Goal: Transaction & Acquisition: Purchase product/service

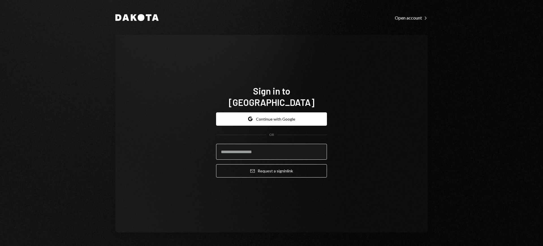
click at [278, 146] on input "email" at bounding box center [271, 152] width 111 height 16
click at [0, 245] on com-1password-button at bounding box center [0, 246] width 0 height 0
type input "**********"
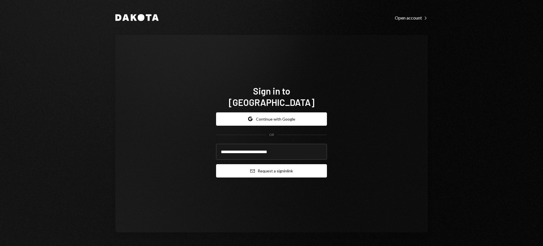
click at [261, 164] on button "Email Request a sign in link" at bounding box center [271, 170] width 111 height 13
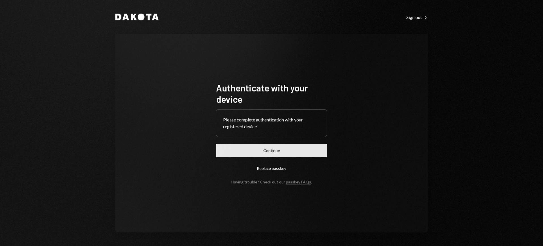
click at [289, 148] on button "Continue" at bounding box center [271, 150] width 111 height 13
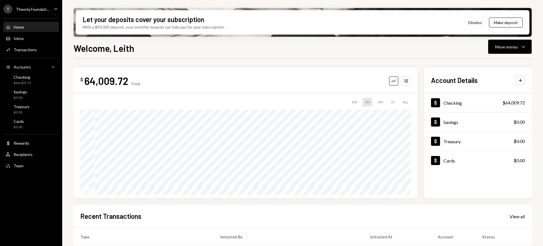
click at [34, 7] on div "Theoriq Foundati..." at bounding box center [32, 9] width 33 height 5
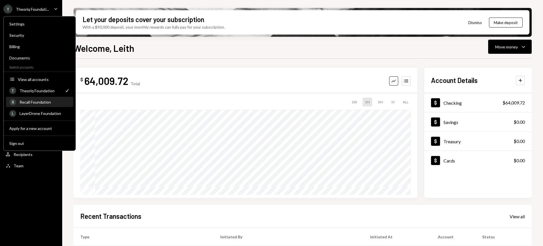
click at [44, 101] on div "Recall Foundation" at bounding box center [44, 101] width 50 height 5
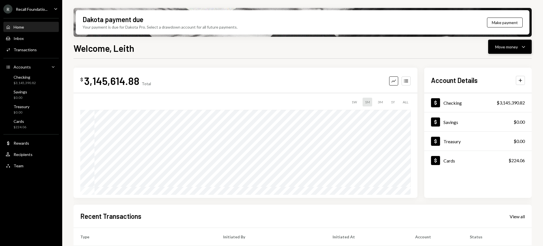
click at [434, 47] on div "Move money" at bounding box center [506, 47] width 23 height 6
click at [434, 106] on div "Swap stablecoins" at bounding box center [504, 107] width 41 height 6
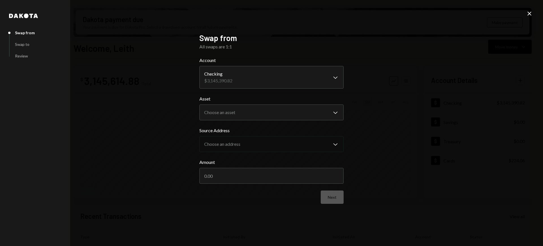
click at [434, 13] on icon "Close" at bounding box center [529, 13] width 7 height 7
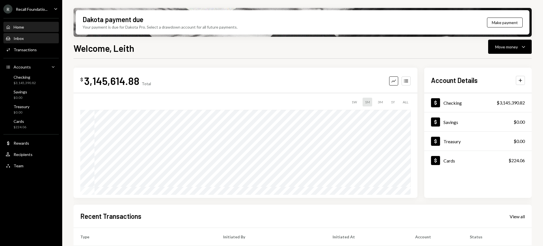
click at [39, 40] on div "Inbox Inbox" at bounding box center [31, 38] width 51 height 5
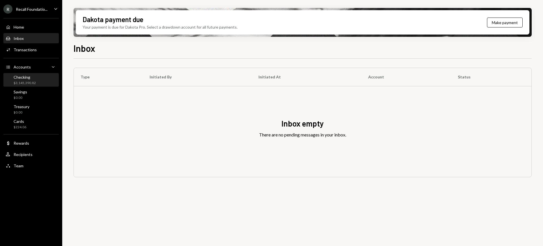
click at [27, 78] on div "Checking" at bounding box center [25, 77] width 22 height 5
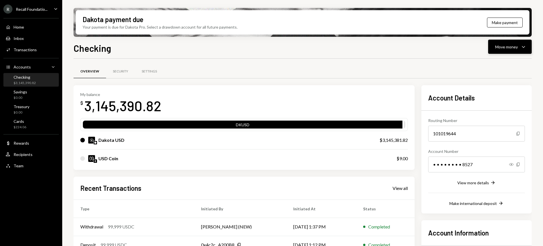
click at [434, 45] on div "Move money" at bounding box center [506, 47] width 23 height 6
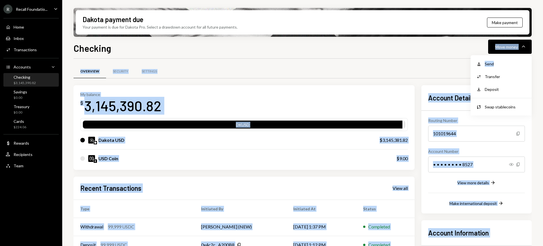
drag, startPoint x: 504, startPoint y: 64, endPoint x: 417, endPoint y: 53, distance: 87.8
click at [417, 53] on body "R Recall Foundatio... Caret Down Home Home Inbox Inbox Activities Transactions …" at bounding box center [271, 123] width 543 height 246
click at [417, 53] on div "Checking Move money Caret Down" at bounding box center [302, 47] width 458 height 12
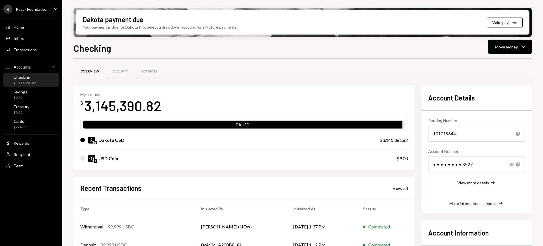
click at [28, 159] on div "Home Home Inbox Inbox Activities Transactions Accounts Accounts Caret Down Chec…" at bounding box center [31, 93] width 62 height 157
click at [35, 151] on div "User Recipients" at bounding box center [31, 154] width 51 height 10
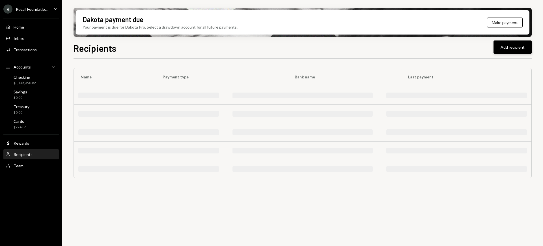
click at [434, 48] on button "Add recipient" at bounding box center [512, 46] width 38 height 13
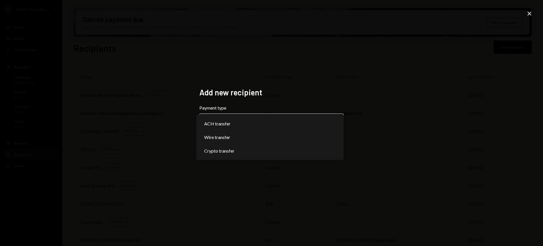
click at [336, 114] on body "R Recall Foundatio... Caret Down Home Home Inbox Inbox Activities Transactions …" at bounding box center [271, 123] width 543 height 246
select select "******"
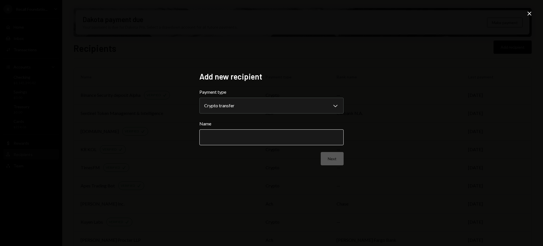
click at [294, 131] on input "Name" at bounding box center [271, 137] width 144 height 16
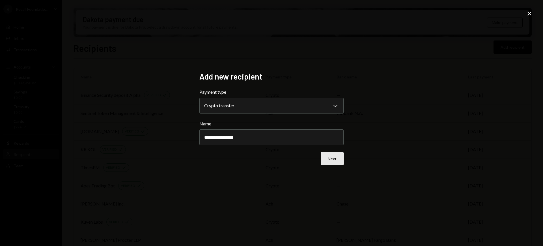
type input "**********"
click at [329, 156] on button "Next" at bounding box center [331, 158] width 23 height 13
click at [276, 107] on body "R Recall Foundatio... Caret Down Home Home Inbox Inbox Activities Transactions …" at bounding box center [271, 123] width 543 height 246
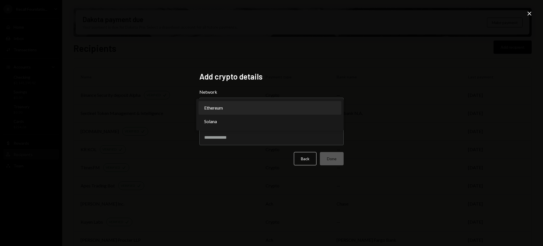
select select "**********"
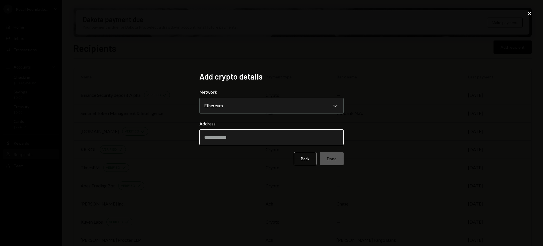
click at [245, 135] on input "Address" at bounding box center [271, 137] width 144 height 16
paste input "**********"
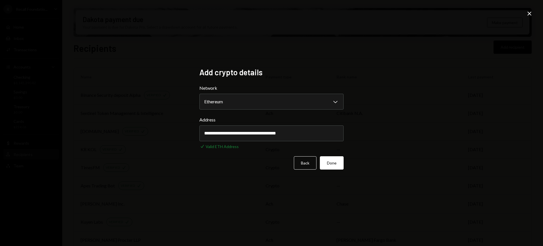
type input "**********"
click at [360, 164] on div "**********" at bounding box center [271, 123] width 543 height 246
click at [327, 159] on button "Done" at bounding box center [332, 162] width 24 height 13
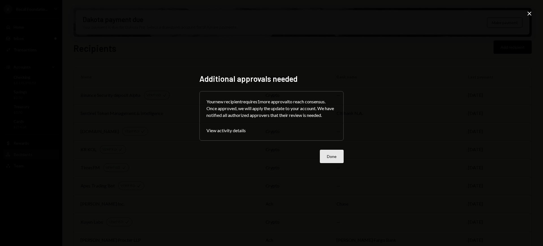
click at [330, 155] on button "Done" at bounding box center [332, 155] width 24 height 13
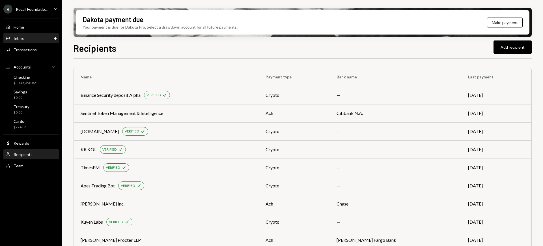
click at [23, 39] on div "Inbox" at bounding box center [19, 38] width 10 height 5
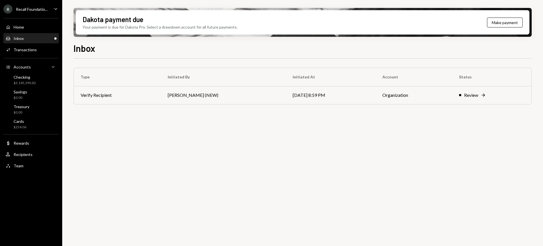
click at [291, 41] on div "Dakota payment due Your payment is due for Dakota Pro. Select a drawdown accoun…" at bounding box center [302, 123] width 480 height 246
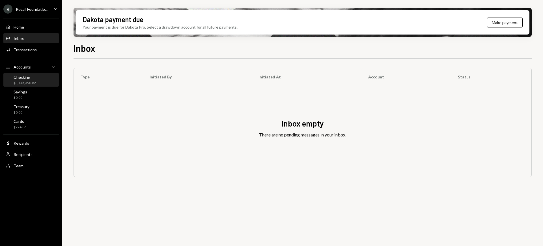
click at [33, 77] on div "Checking" at bounding box center [25, 77] width 22 height 5
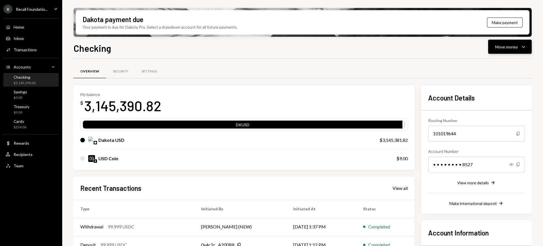
click at [434, 51] on button "Move money Caret Down" at bounding box center [510, 47] width 44 height 14
click at [434, 68] on div "Withdraw Send" at bounding box center [500, 63] width 57 height 13
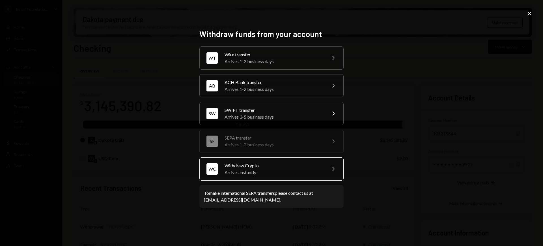
click at [281, 161] on div "WC Withdraw Crypto Arrives instantly Chevron Right" at bounding box center [271, 168] width 144 height 23
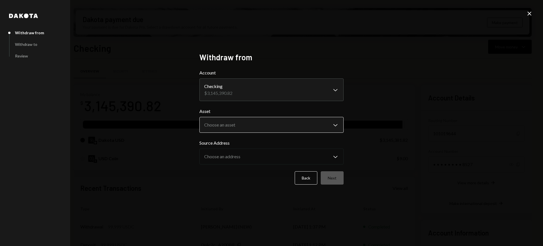
click at [284, 123] on body "R Recall Foundatio... Caret Down Home Home Inbox Inbox Activities Transactions …" at bounding box center [271, 123] width 543 height 246
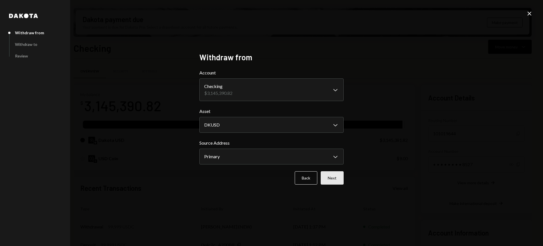
click at [333, 176] on button "Next" at bounding box center [331, 177] width 23 height 13
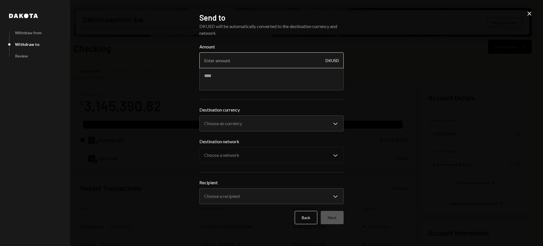
click at [281, 55] on input "Amount" at bounding box center [271, 60] width 144 height 16
type input "20"
click at [289, 126] on body "R Recall Foundatio... Caret Down Home Home Inbox Inbox Activities Transactions …" at bounding box center [271, 123] width 543 height 246
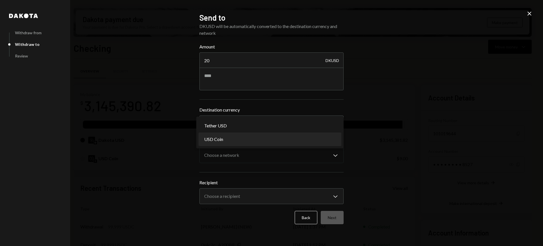
select select "****"
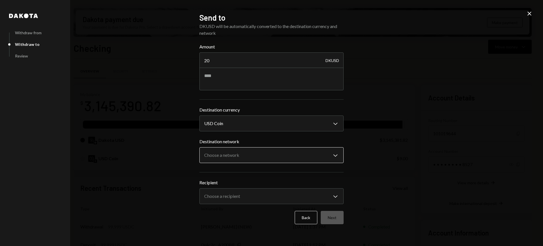
click at [279, 155] on body "R Recall Foundatio... Caret Down Home Home Inbox Inbox Activities Transactions …" at bounding box center [271, 123] width 543 height 246
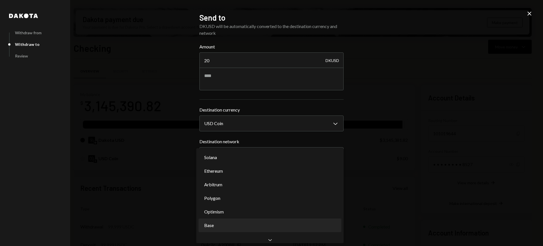
select select "**********"
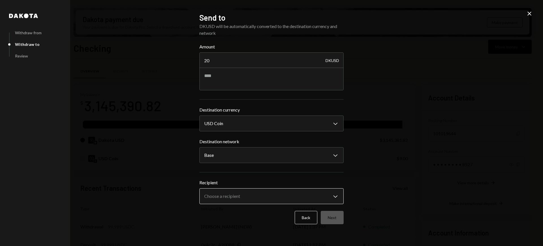
click at [257, 196] on body "R Recall Foundatio... Caret Down Home Home Inbox Inbox Activities Transactions …" at bounding box center [271, 123] width 543 height 246
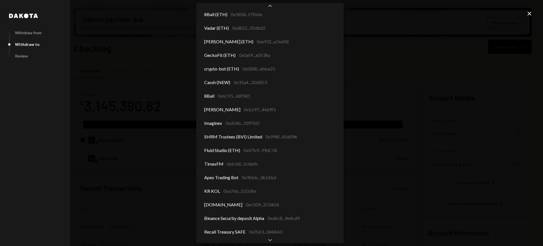
scroll to position [165, 0]
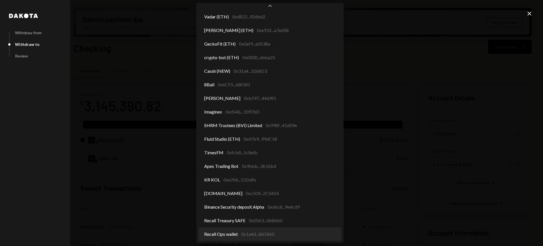
select select "**********"
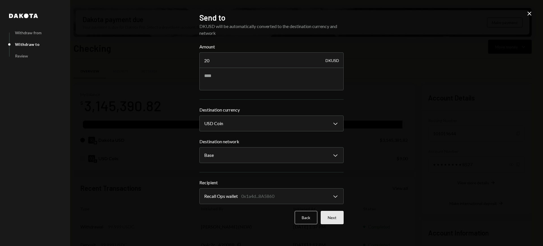
click at [329, 218] on button "Next" at bounding box center [331, 217] width 23 height 13
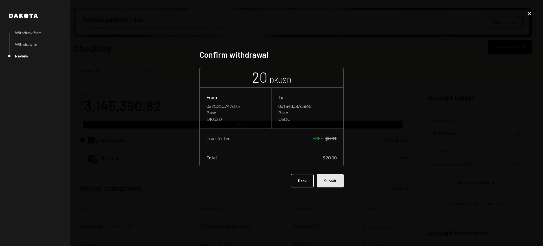
click at [333, 181] on button "Submit" at bounding box center [330, 180] width 27 height 13
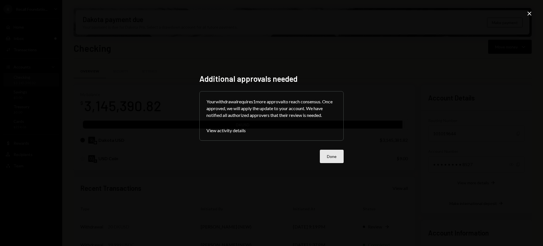
click at [337, 155] on button "Done" at bounding box center [332, 155] width 24 height 13
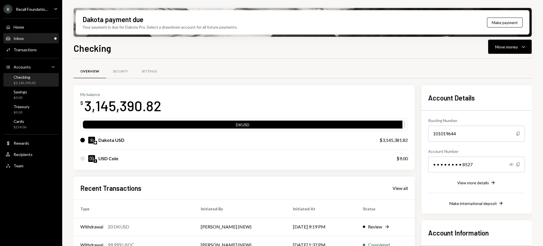
click at [31, 38] on div "Inbox Inbox" at bounding box center [31, 38] width 51 height 5
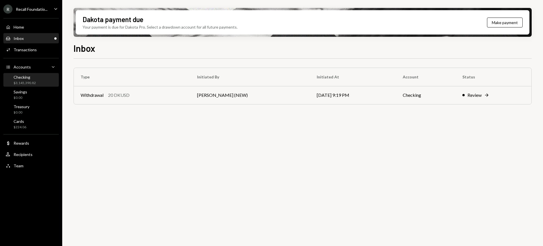
click at [27, 78] on div "Checking" at bounding box center [25, 77] width 22 height 5
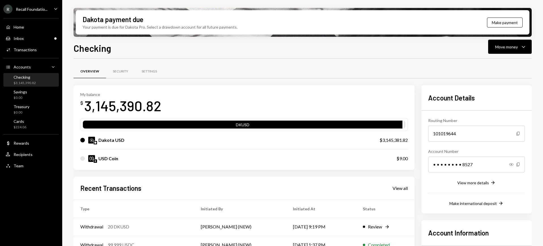
click at [23, 44] on div "Home Home Inbox Inbox Activities Transactions Accounts Accounts Caret Down Chec…" at bounding box center [31, 93] width 62 height 157
click at [25, 42] on div "Inbox Inbox" at bounding box center [31, 39] width 51 height 10
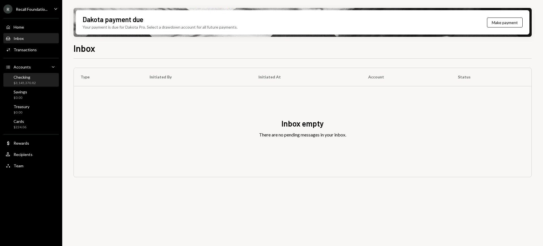
click at [37, 75] on div "Checking $3,145,370.82" at bounding box center [31, 80] width 51 height 11
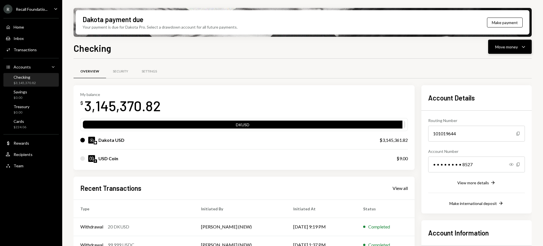
click at [512, 42] on button "Move money Caret Down" at bounding box center [510, 47] width 44 height 14
click at [499, 65] on div "Send" at bounding box center [504, 64] width 41 height 6
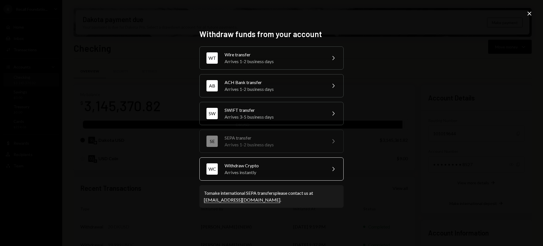
click at [321, 160] on div "WC Withdraw Crypto Arrives instantly Chevron Right" at bounding box center [271, 168] width 144 height 23
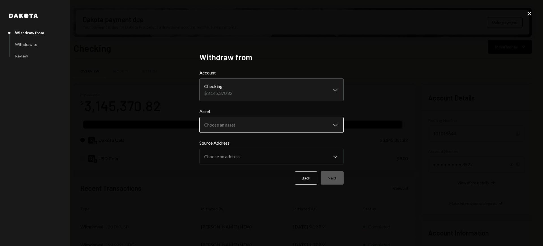
click at [327, 120] on body "R Recall Foundatio... Caret Down Home Home Inbox Inbox Activities Transactions …" at bounding box center [271, 123] width 543 height 246
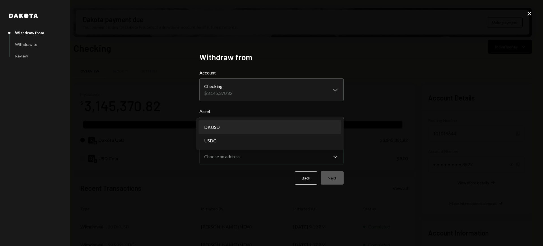
select select "*****"
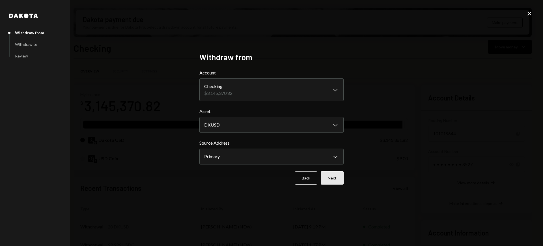
click at [330, 175] on button "Next" at bounding box center [331, 177] width 23 height 13
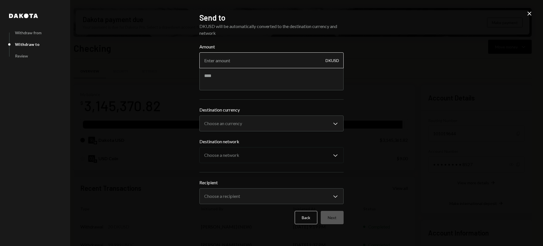
click at [258, 66] on input "Amount" at bounding box center [271, 60] width 144 height 16
type input "919980"
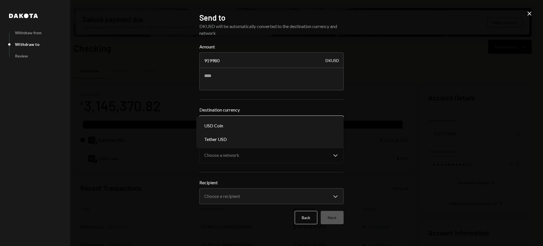
click at [264, 123] on body "R Recall Foundatio... Caret Down Home Home Inbox Inbox Activities Transactions …" at bounding box center [271, 123] width 543 height 246
select select "****"
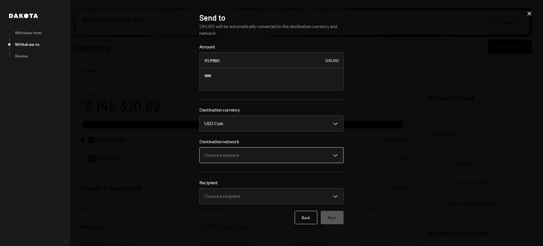
click at [271, 152] on body "R Recall Foundatio... Caret Down Home Home Inbox Inbox Activities Transactions …" at bounding box center [271, 123] width 543 height 246
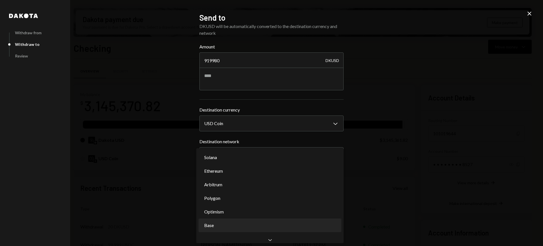
select select "**********"
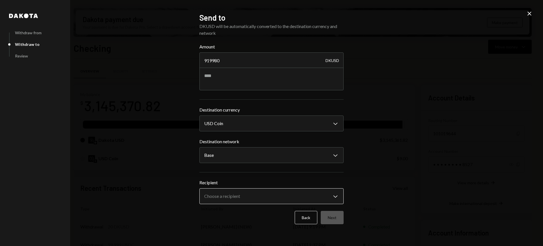
click at [321, 198] on body "R Recall Foundatio... Caret Down Home Home Inbox Inbox Activities Transactions …" at bounding box center [271, 123] width 543 height 246
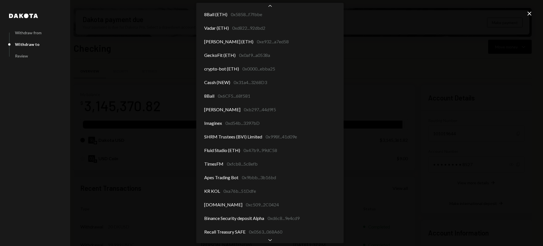
scroll to position [165, 0]
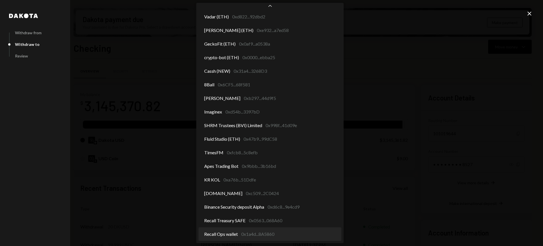
select select "**********"
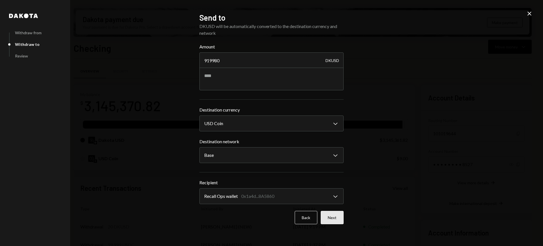
click at [337, 216] on button "Next" at bounding box center [331, 217] width 23 height 13
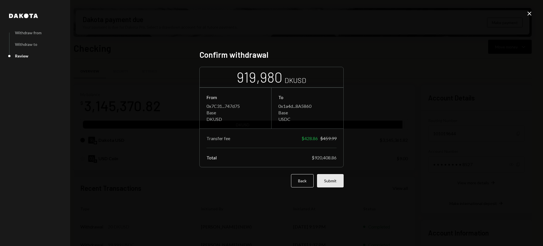
click at [328, 182] on button "Submit" at bounding box center [330, 180] width 27 height 13
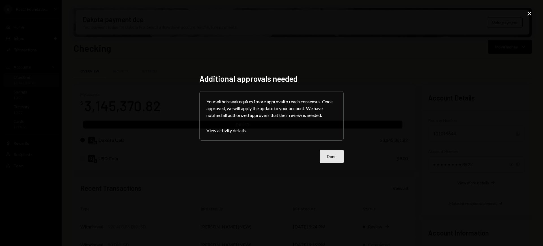
click at [332, 153] on button "Done" at bounding box center [332, 155] width 24 height 13
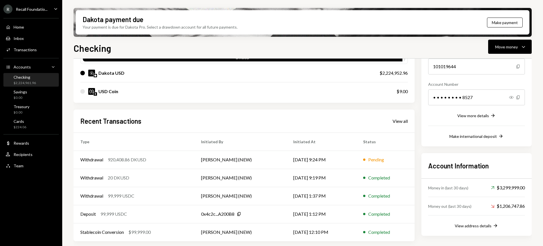
scroll to position [0, 0]
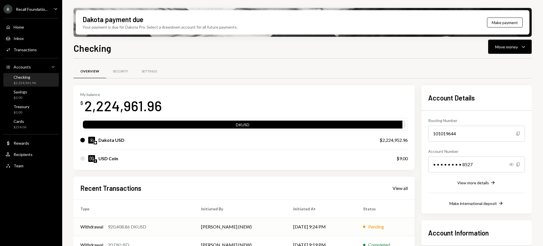
click at [207, 224] on td "[PERSON_NAME] (NEW)" at bounding box center [240, 226] width 92 height 18
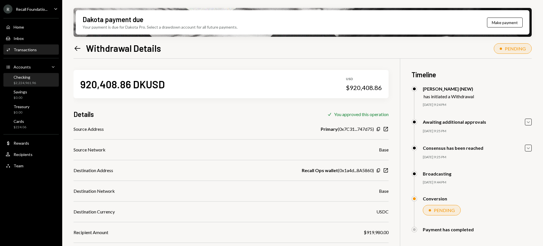
click at [36, 80] on div "Checking $2,224,961.96" at bounding box center [31, 80] width 51 height 11
